Goal: Information Seeking & Learning: Learn about a topic

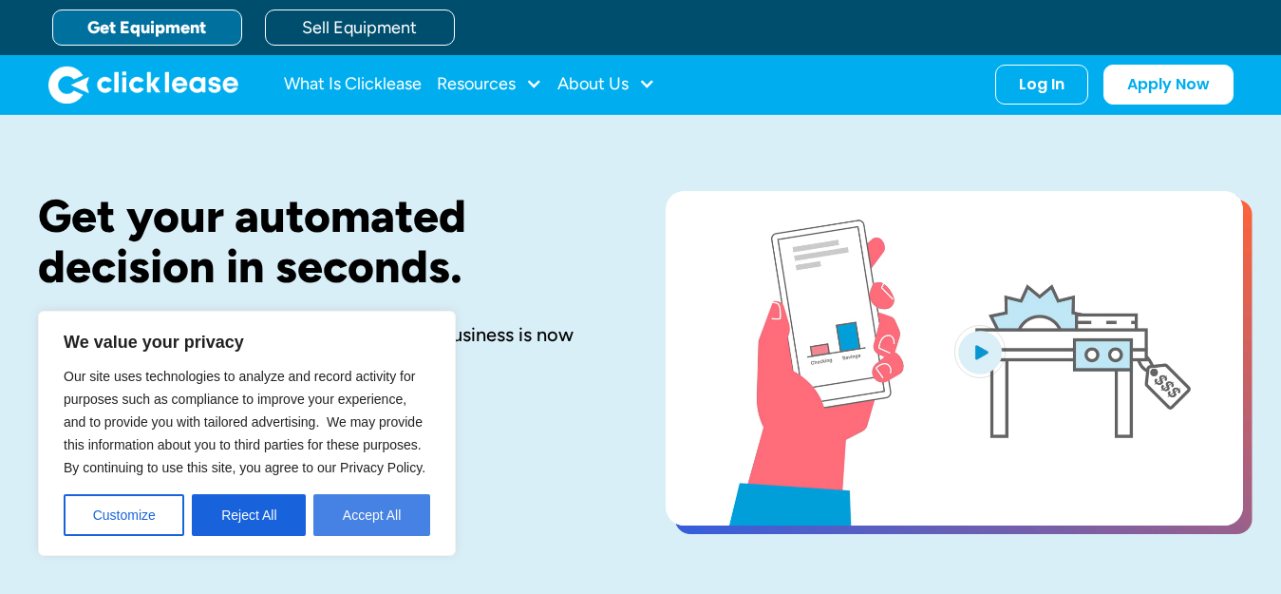
click at [351, 518] on button "Accept All" at bounding box center [371, 515] width 117 height 42
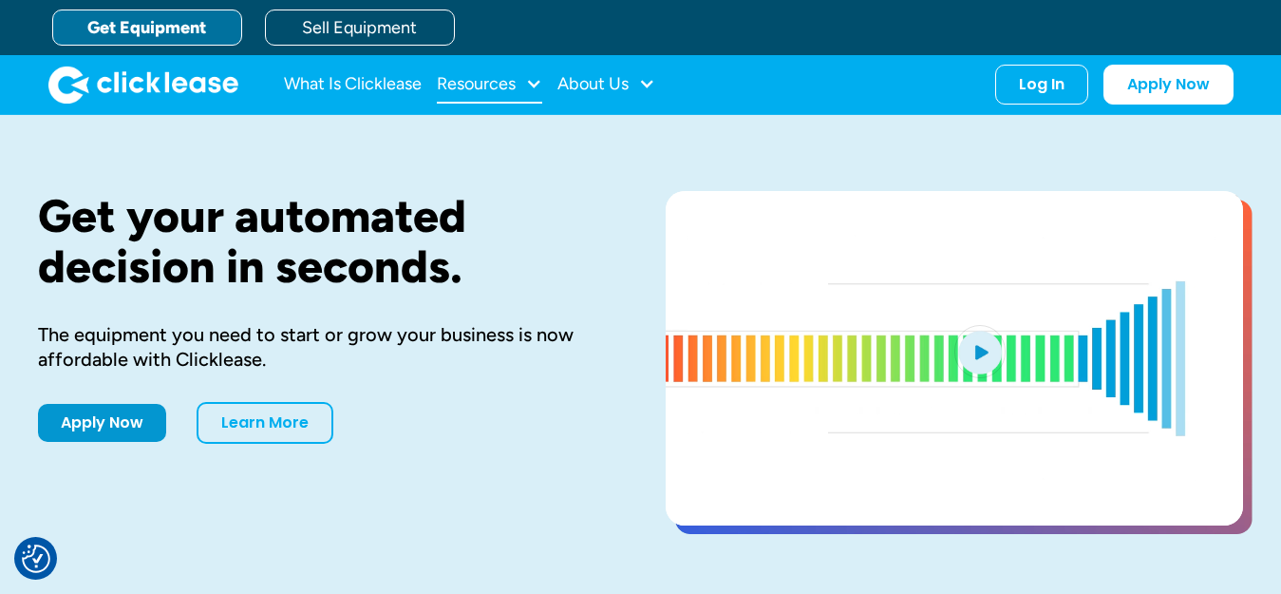
click at [539, 101] on div "Resources" at bounding box center [489, 85] width 105 height 38
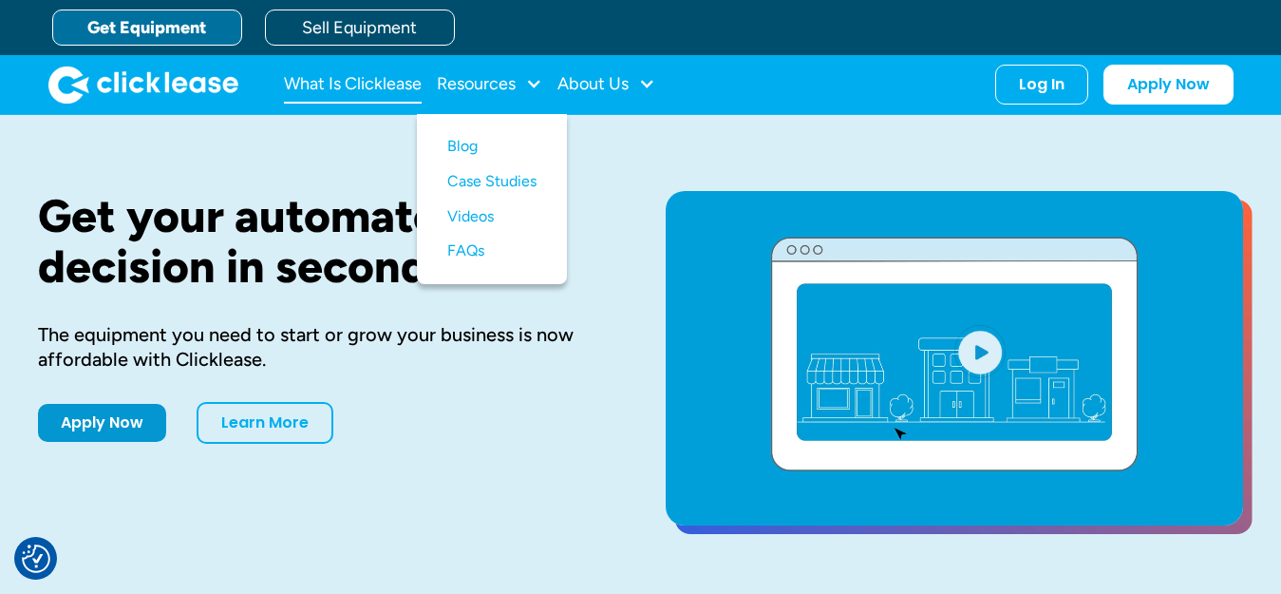
click at [390, 89] on link "What Is Clicklease" at bounding box center [353, 85] width 138 height 38
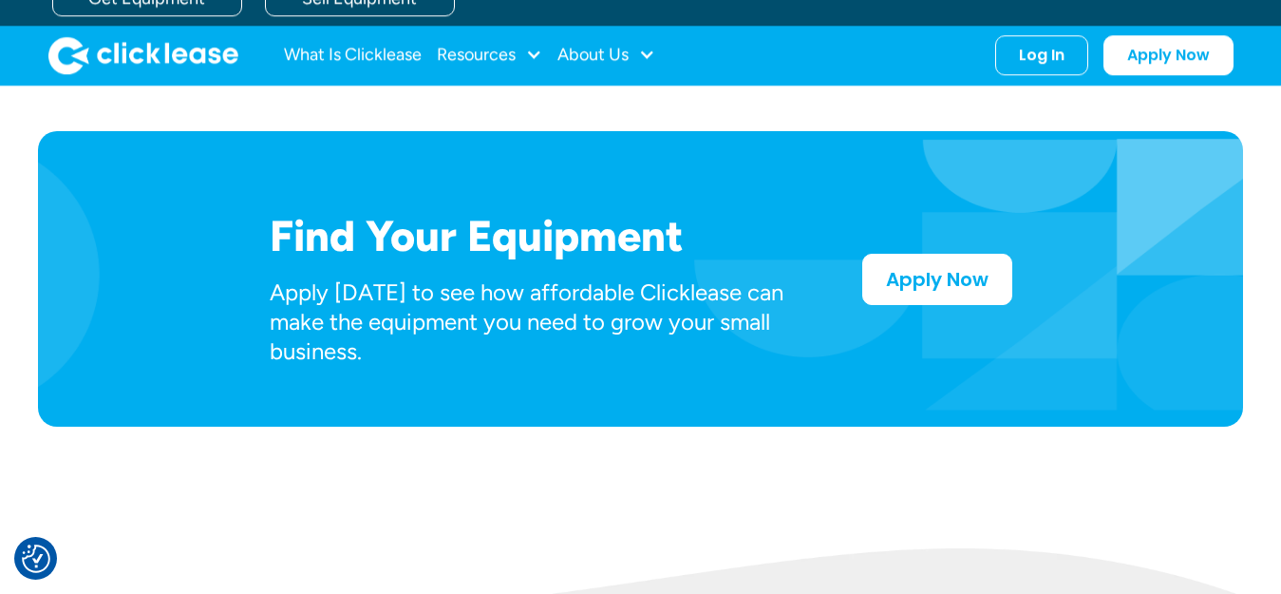
scroll to position [950, 0]
